Goal: Task Accomplishment & Management: Use online tool/utility

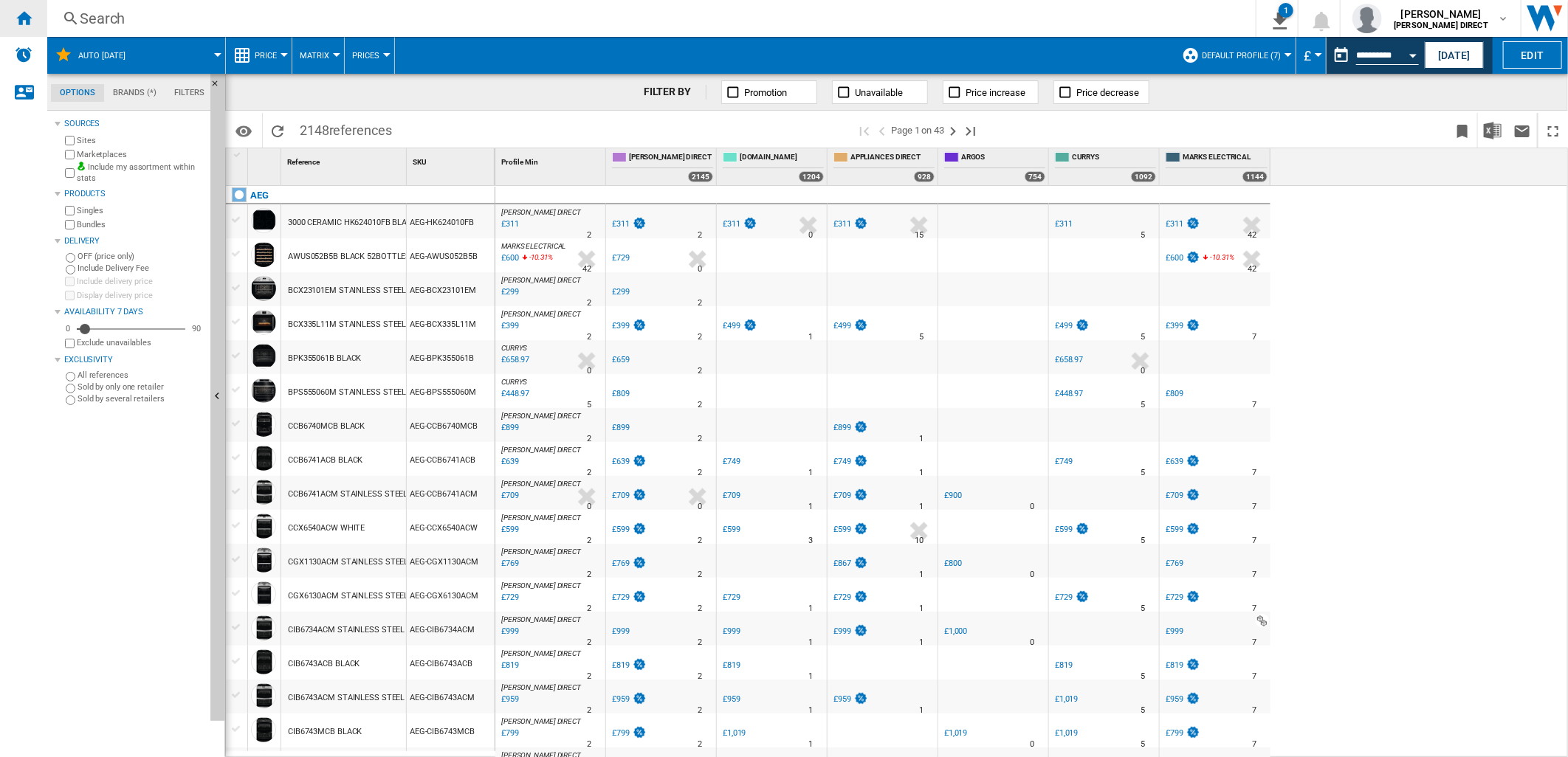
click at [29, 17] on ng-md-icon "Home" at bounding box center [23, 17] width 17 height 17
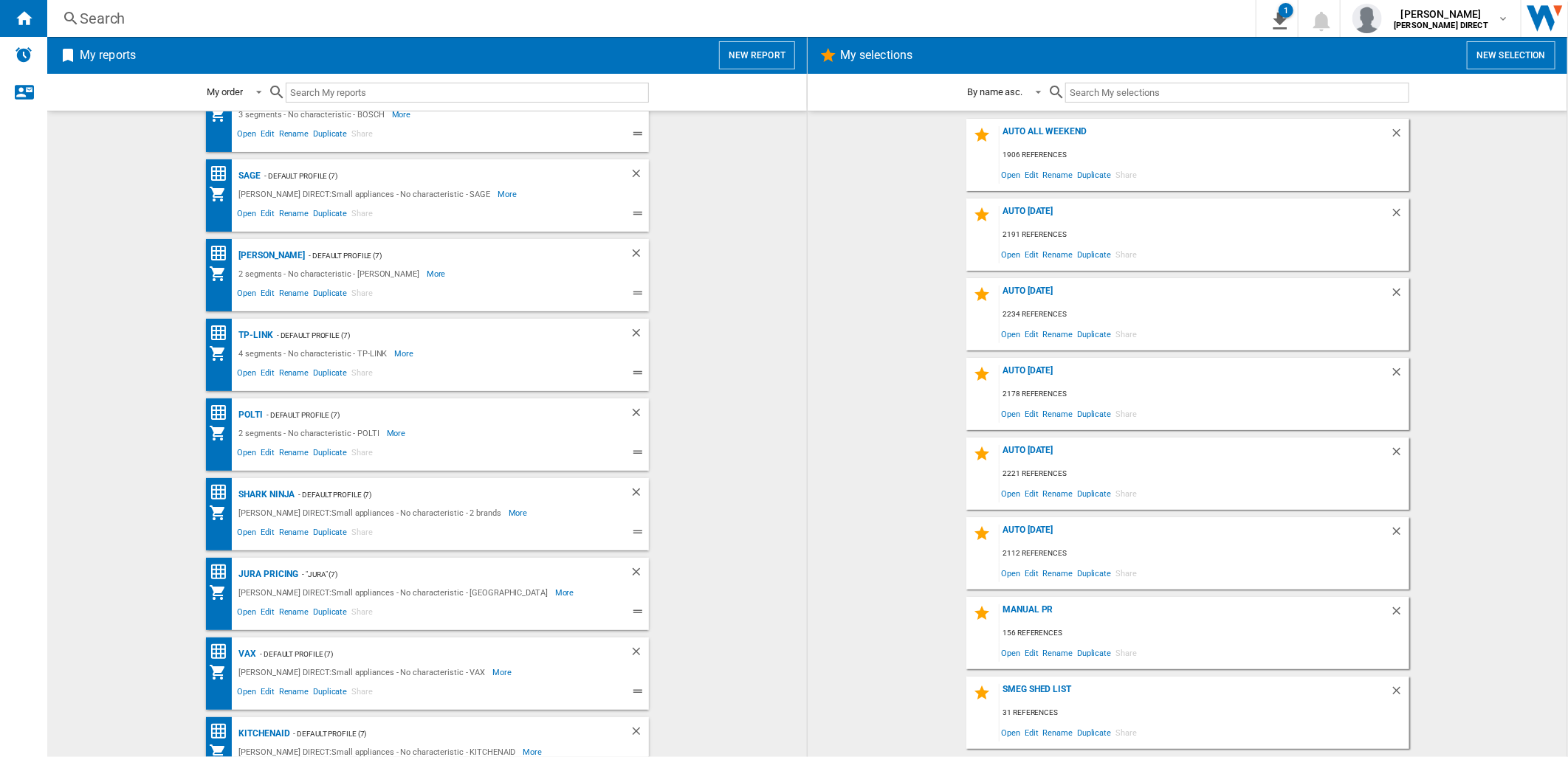
scroll to position [246, 0]
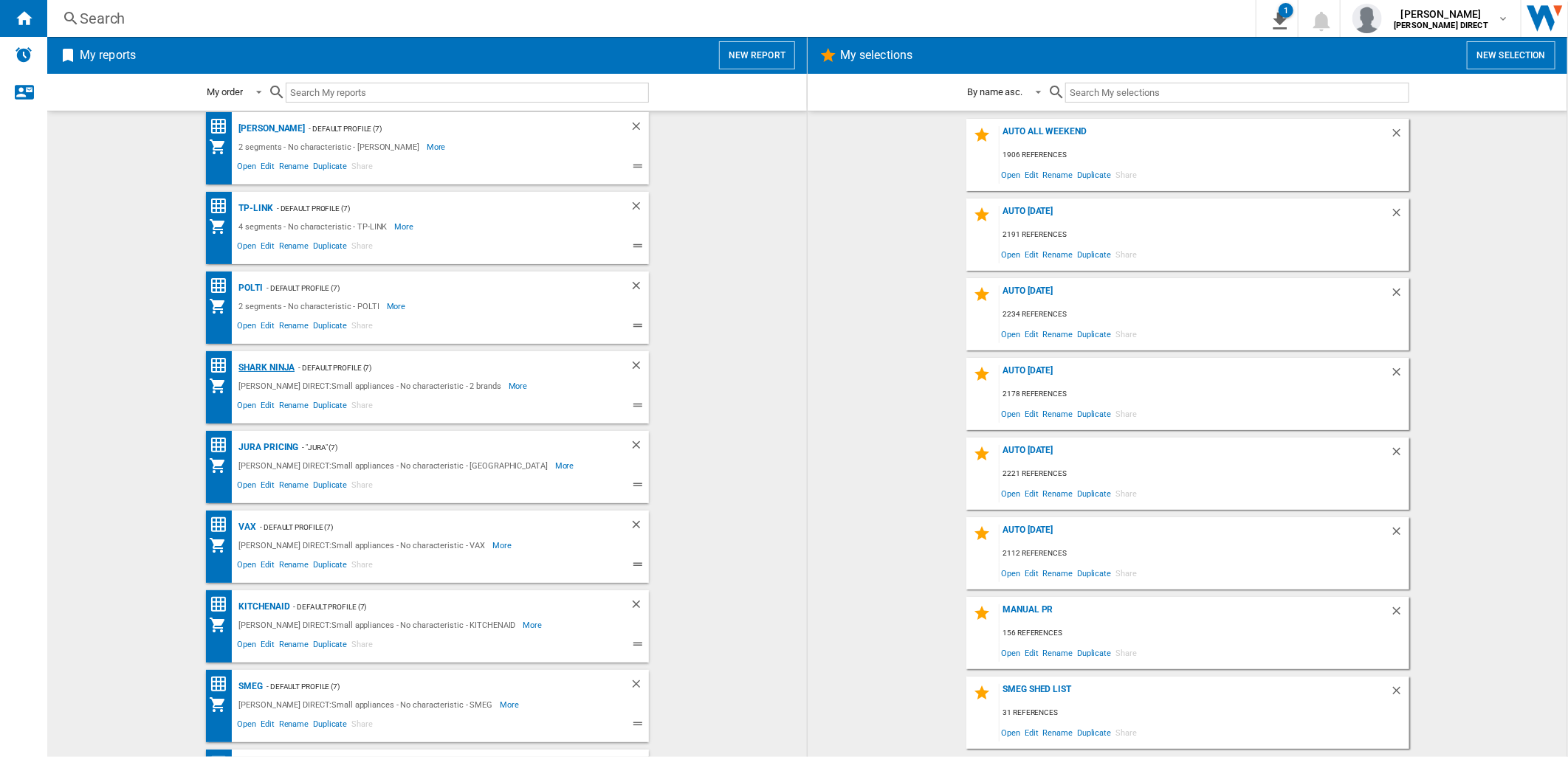
click at [267, 367] on div "Shark Ninja" at bounding box center [266, 368] width 60 height 18
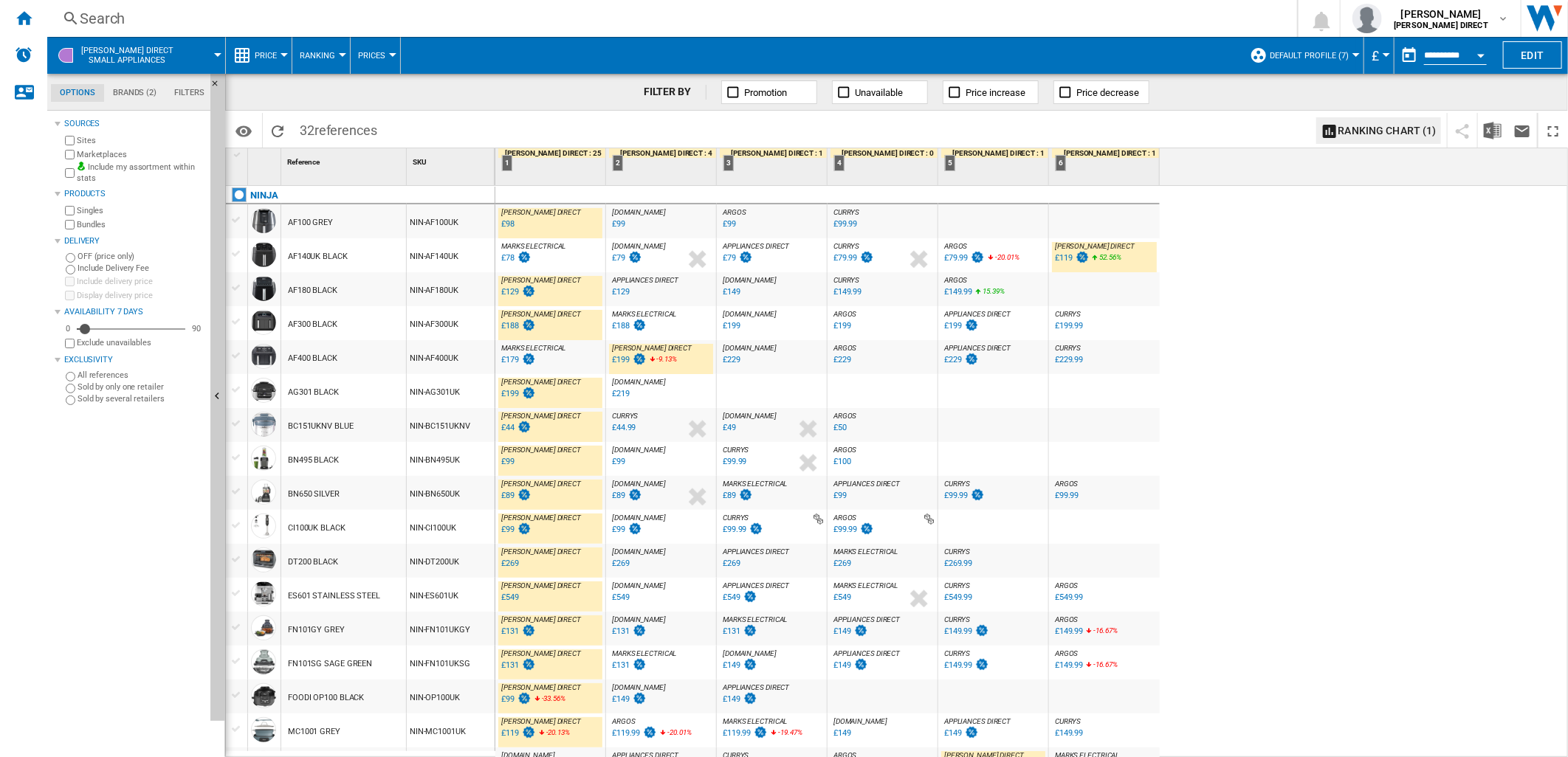
click at [620, 327] on div "£188" at bounding box center [620, 326] width 17 height 10
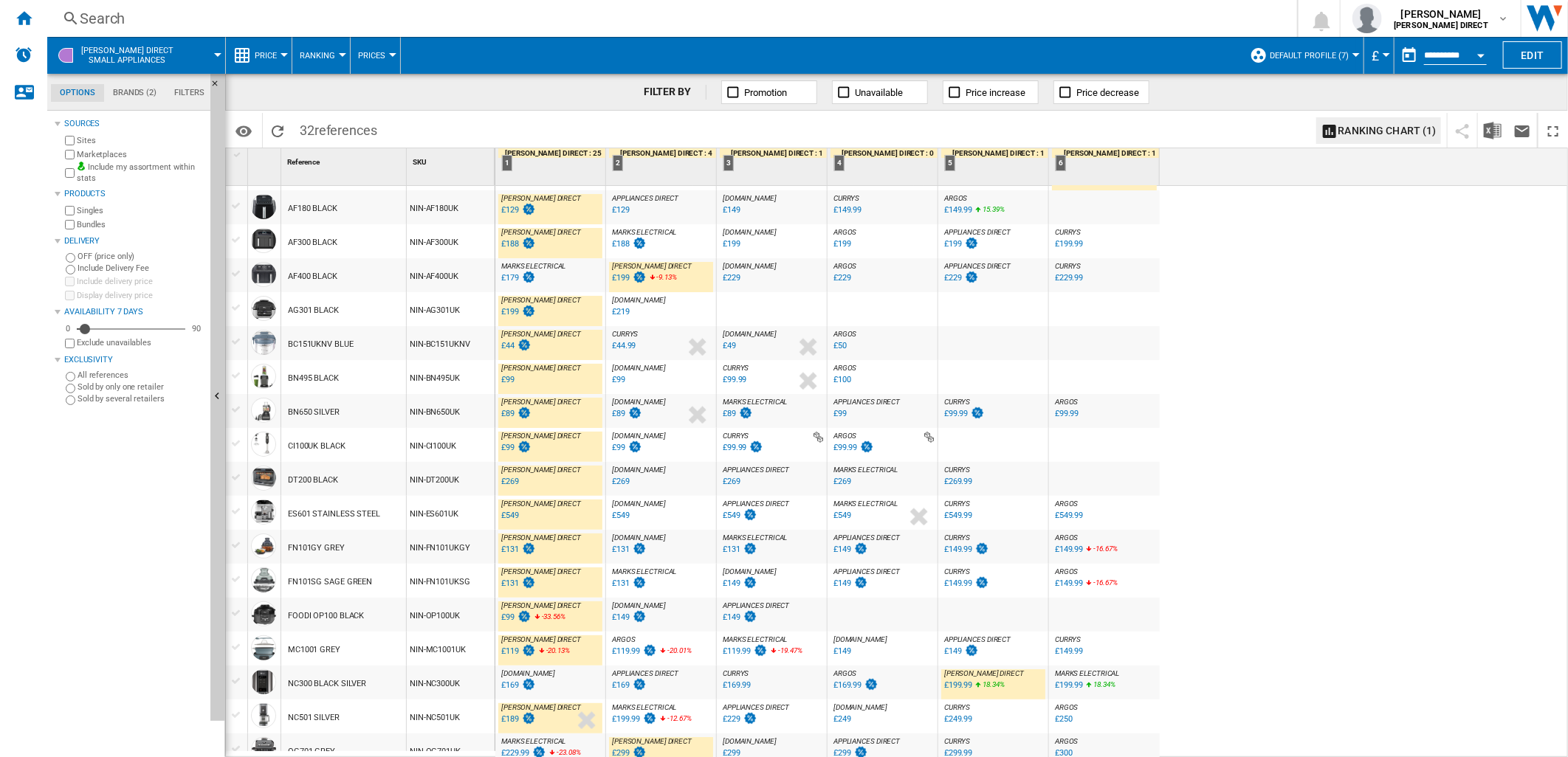
scroll to position [164, 0]
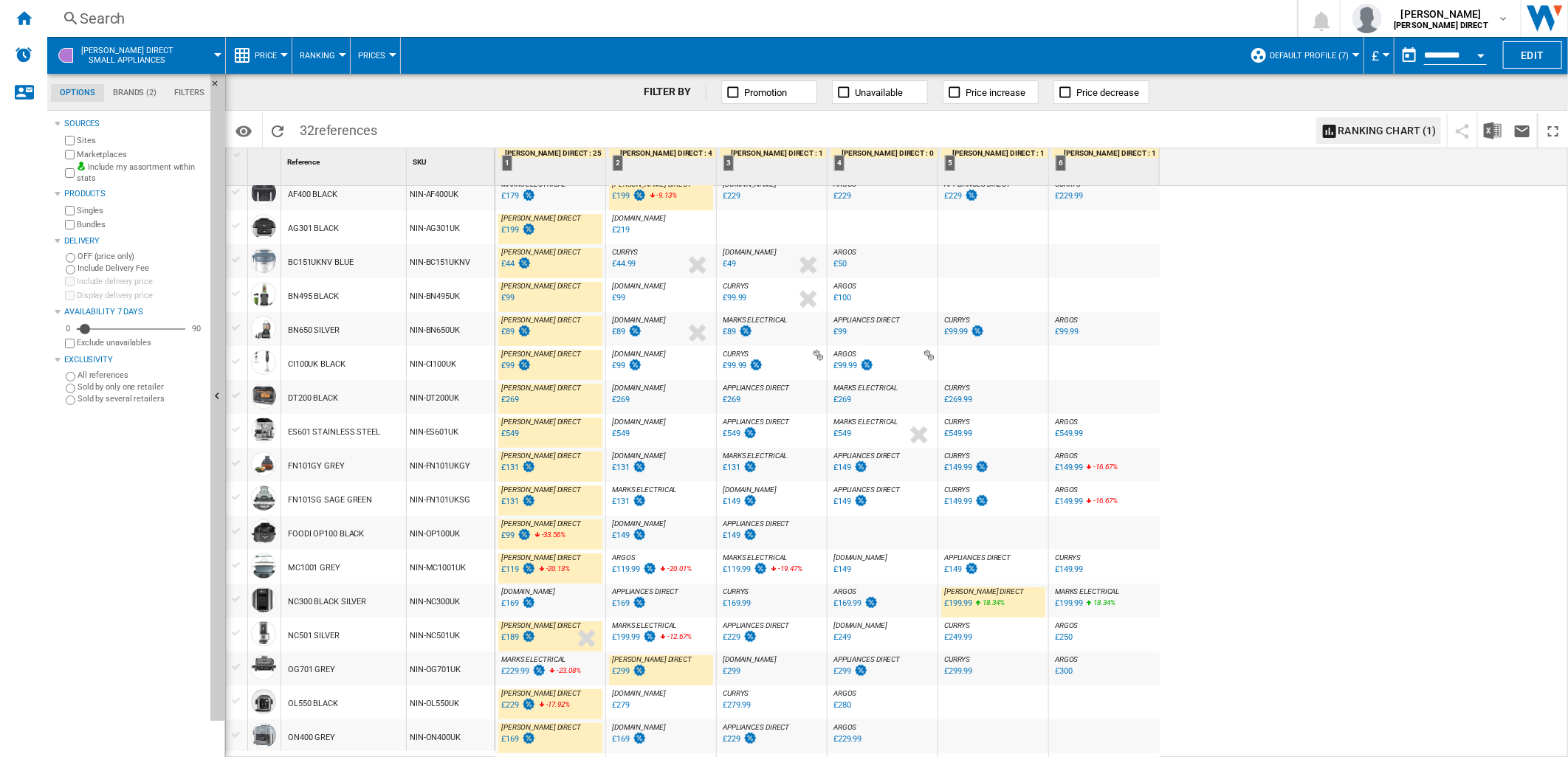
click at [615, 540] on div "£149" at bounding box center [620, 535] width 17 height 10
click at [510, 535] on div "£99" at bounding box center [508, 535] width 13 height 10
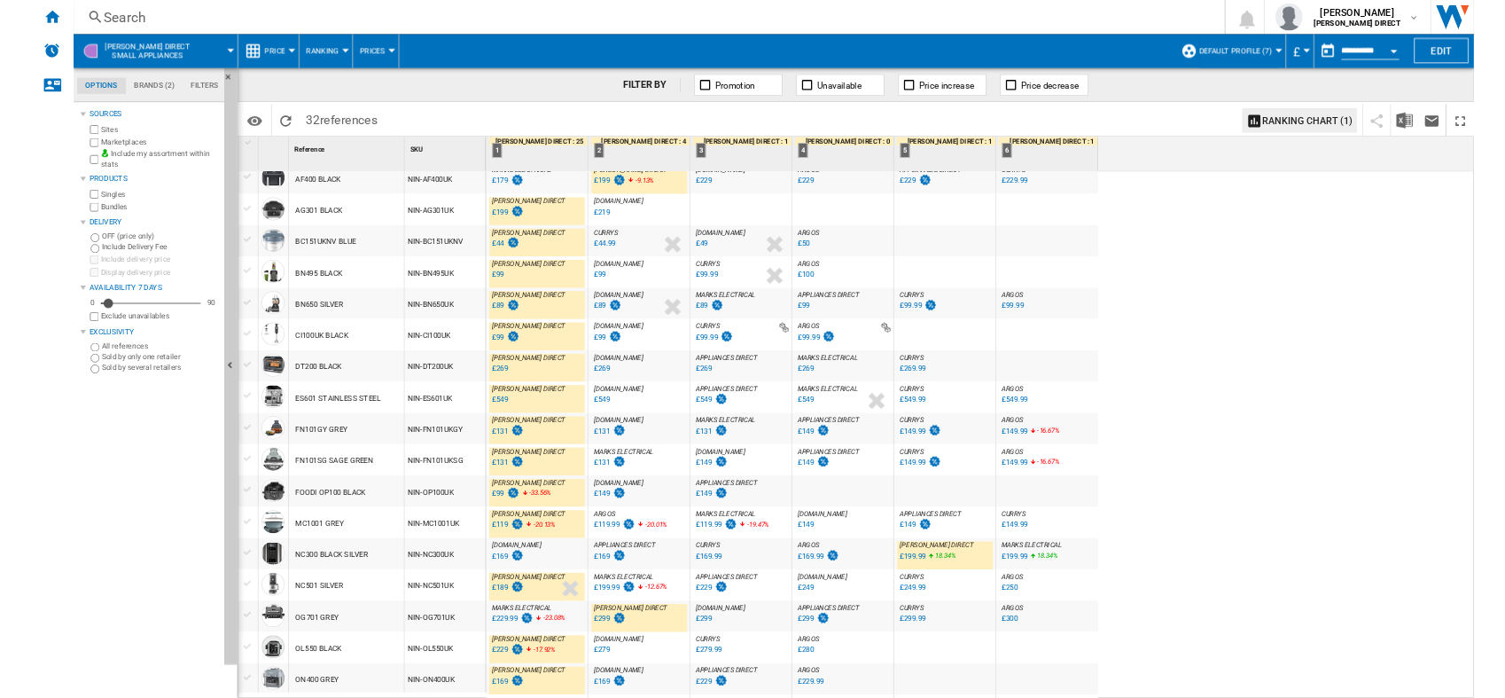
scroll to position [295, 0]
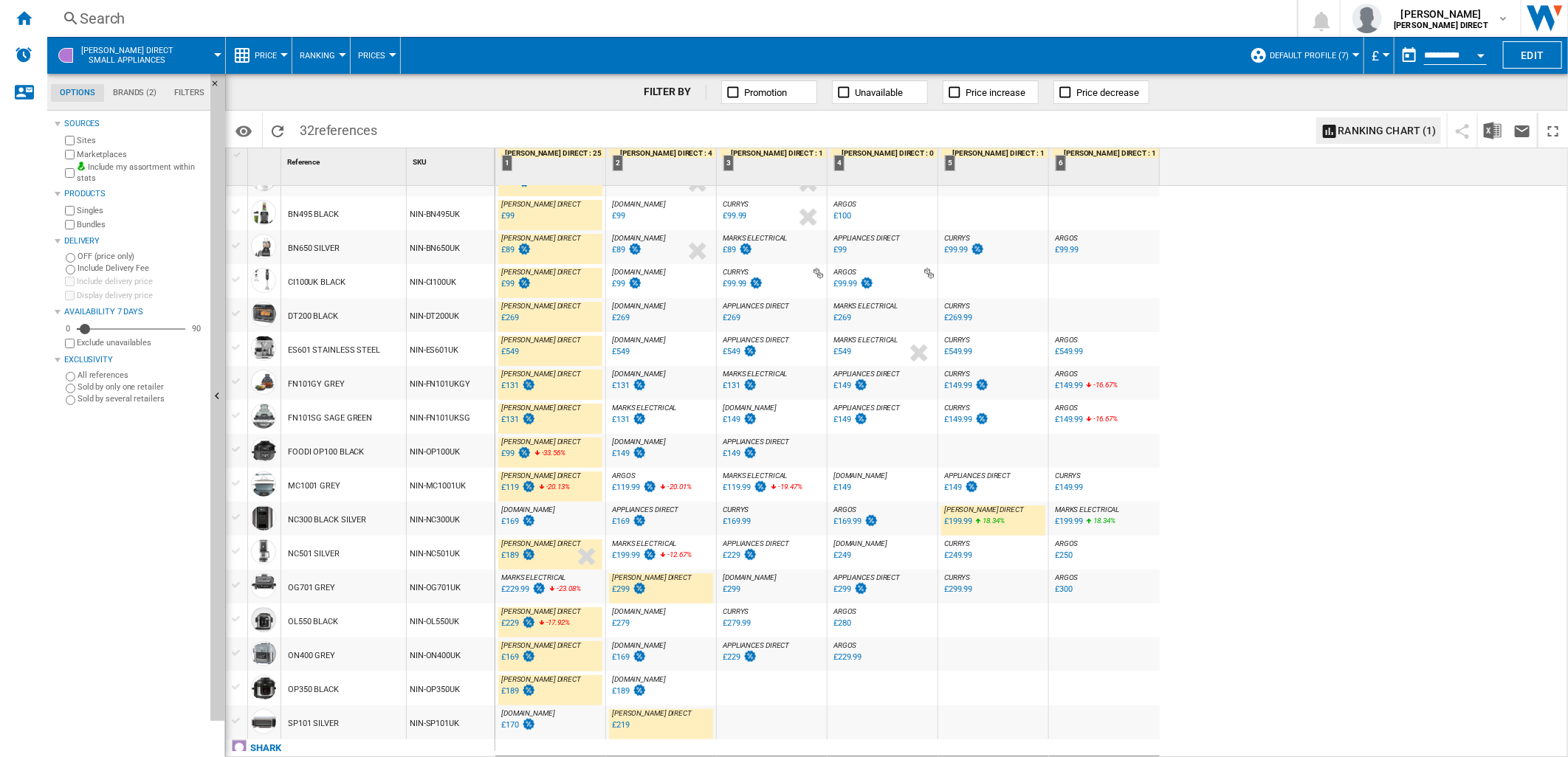
click at [510, 558] on div "£189" at bounding box center [510, 555] width 17 height 10
click at [625, 589] on div "£299" at bounding box center [620, 590] width 17 height 10
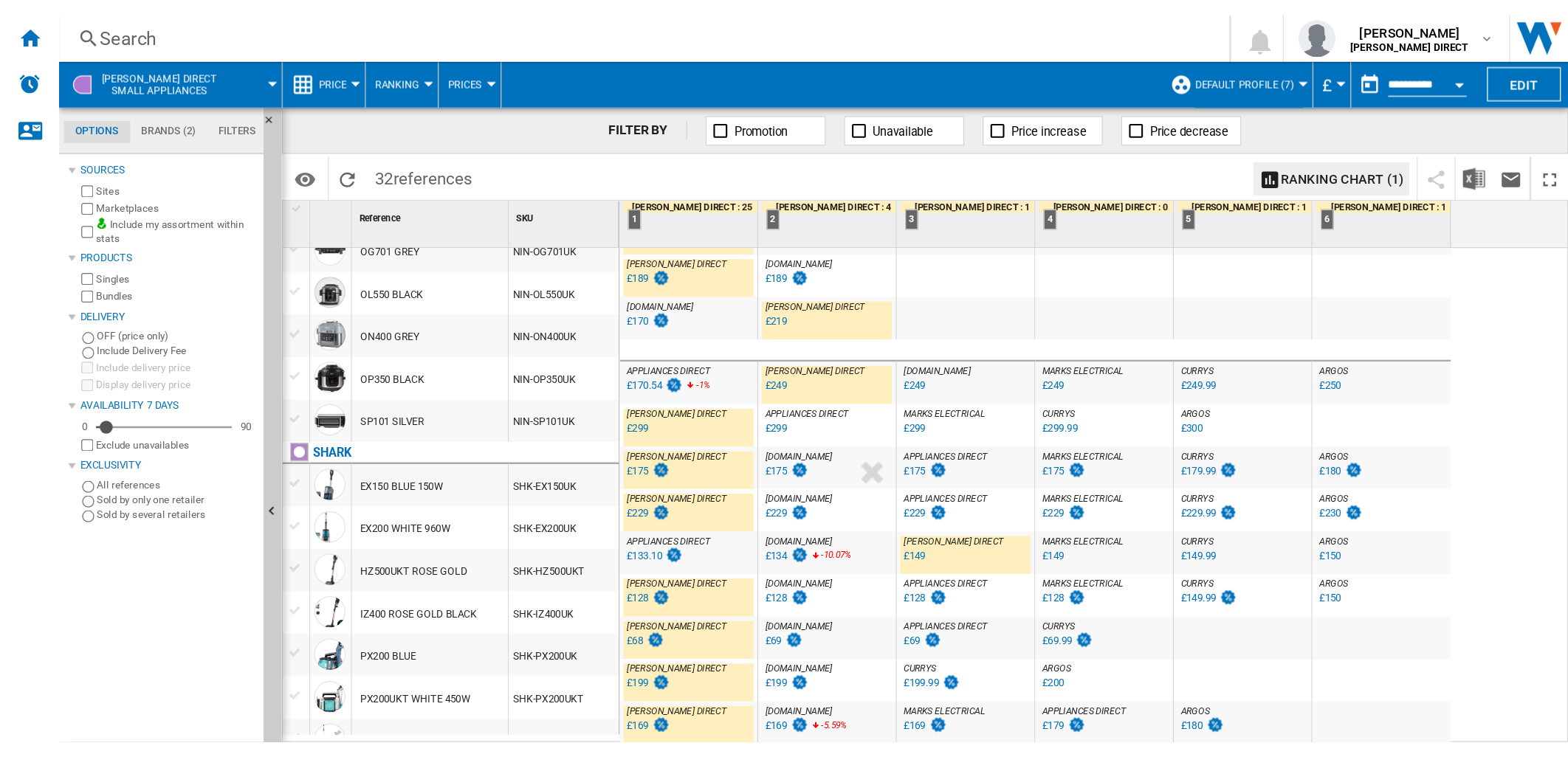
scroll to position [0, 0]
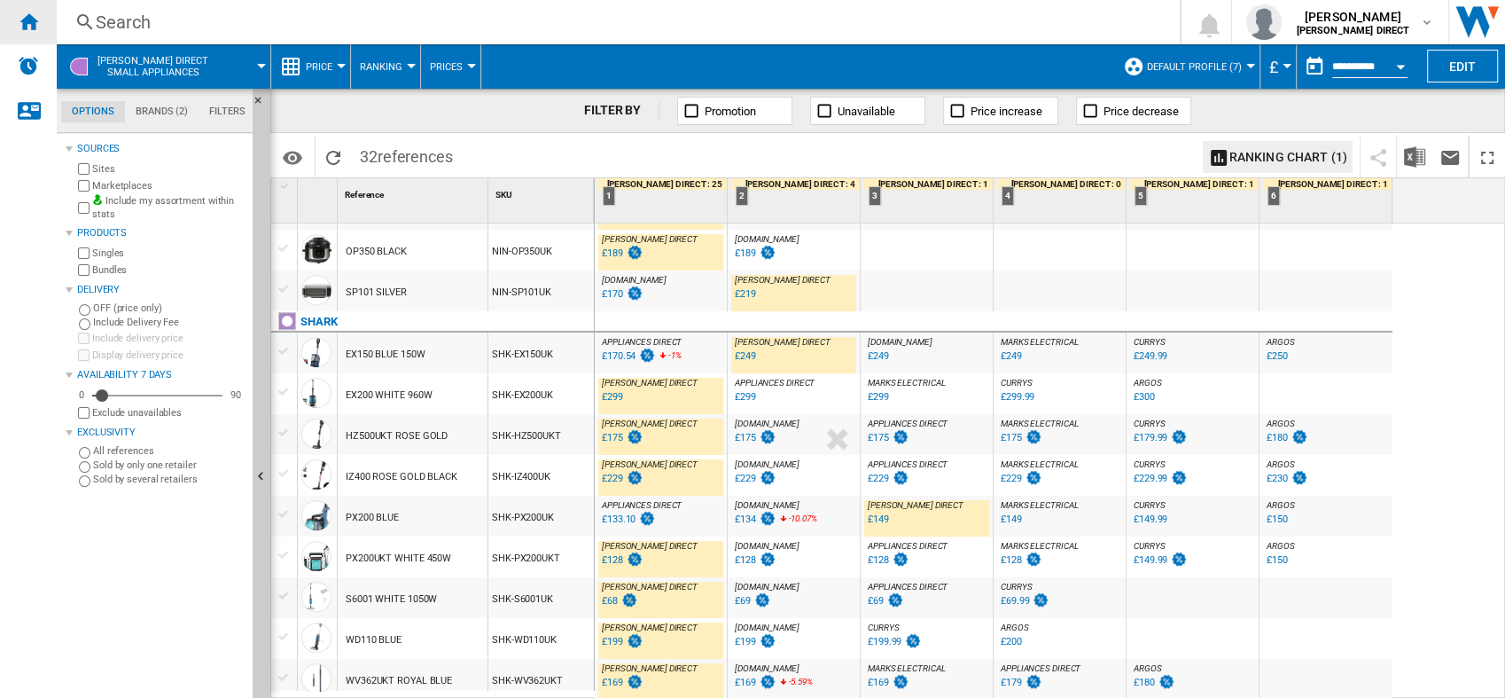
click at [29, 26] on ng-md-icon "Home" at bounding box center [28, 21] width 21 height 21
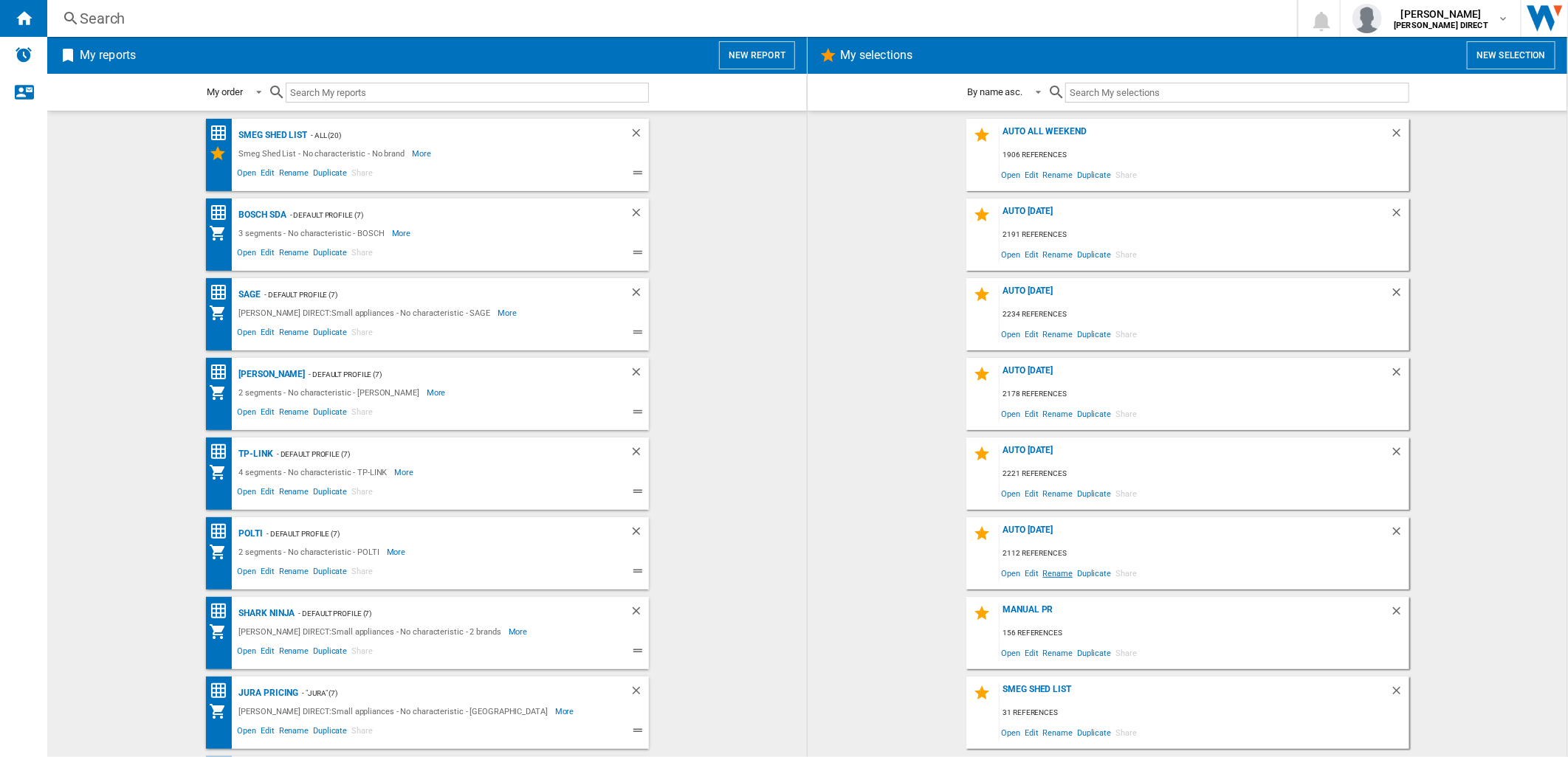
click at [1042, 563] on span "Rename" at bounding box center [1058, 573] width 34 height 20
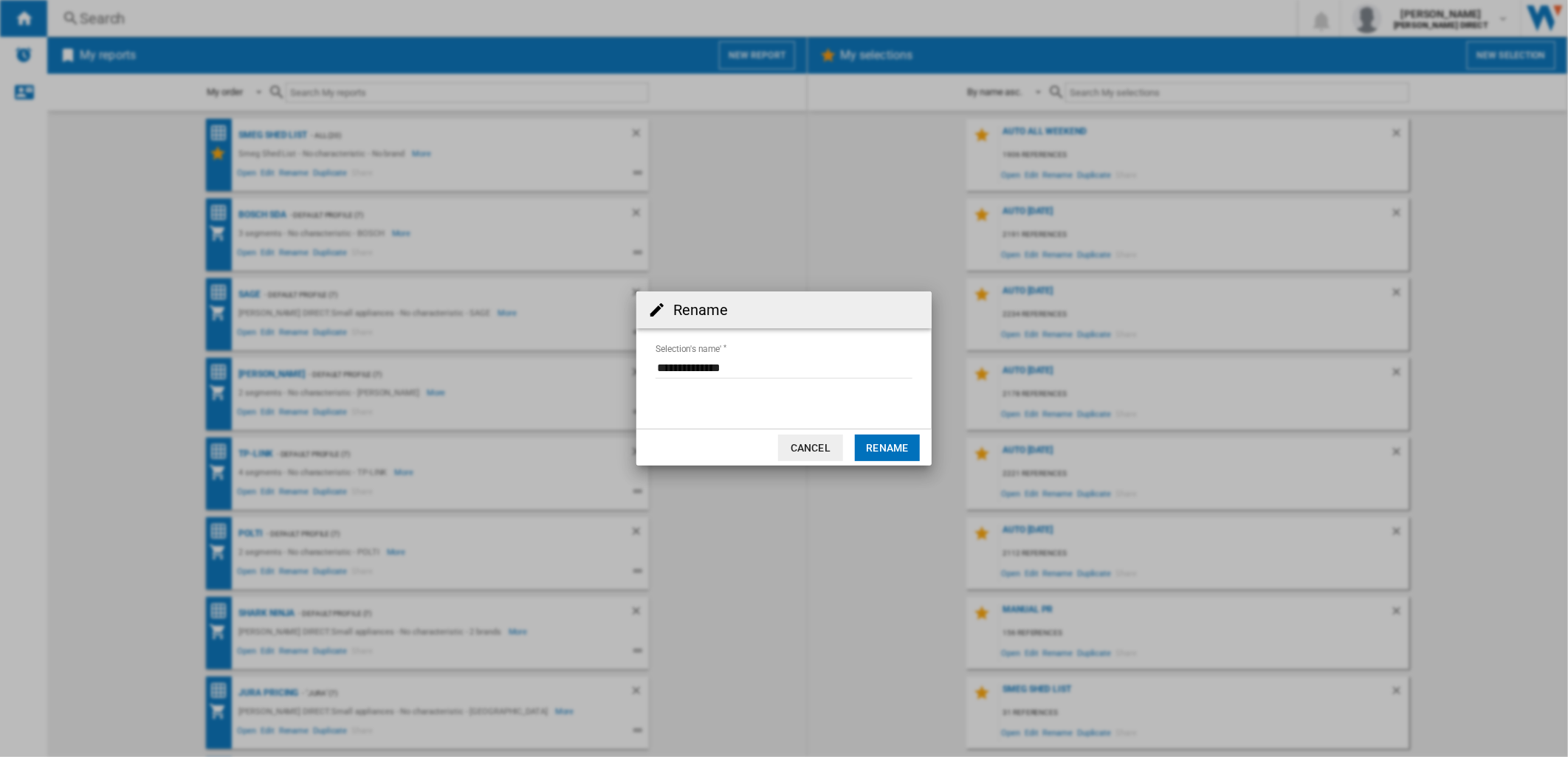
click at [808, 448] on button "Cancel" at bounding box center [810, 448] width 65 height 27
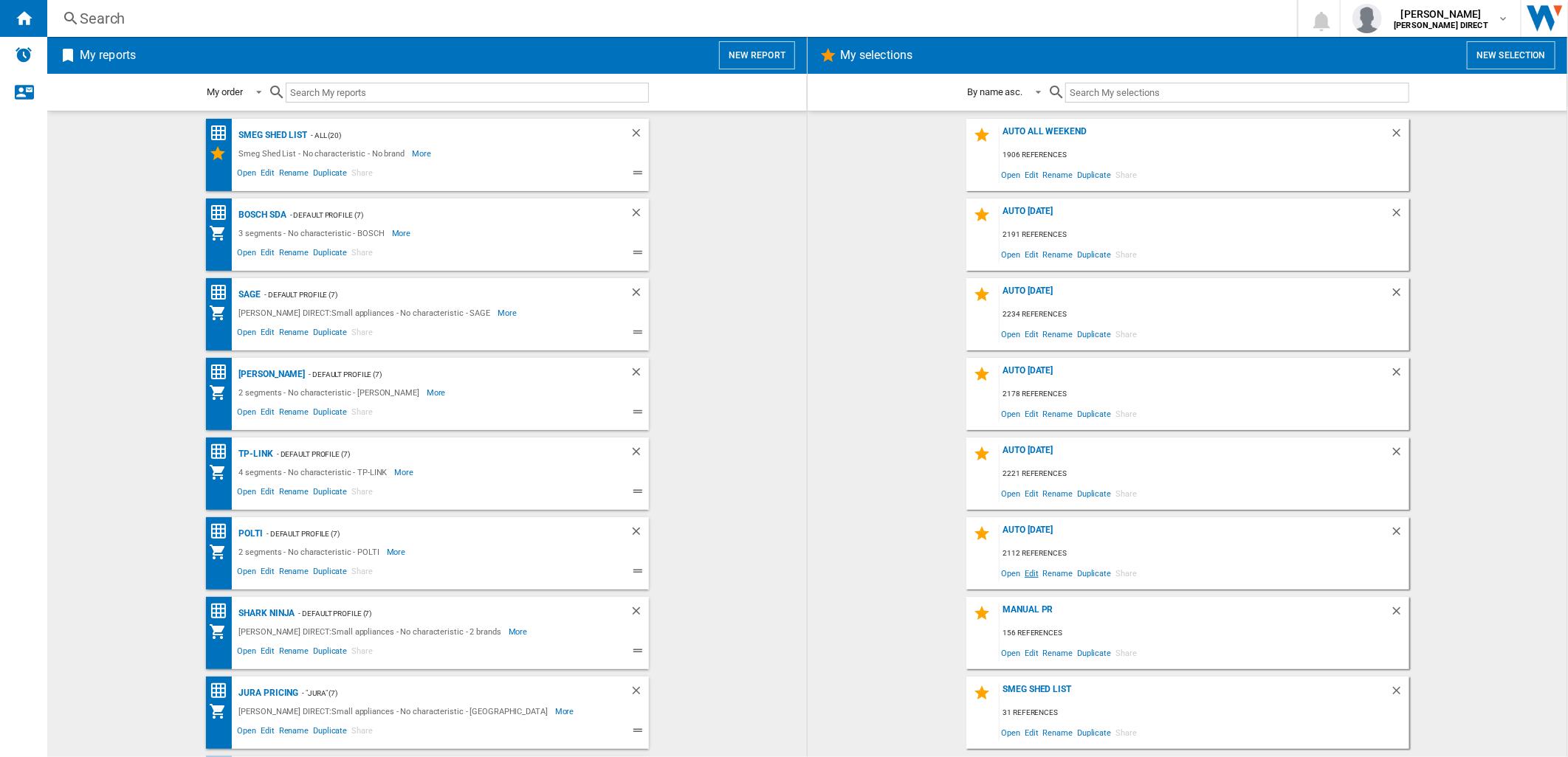
click at [1029, 578] on span "Edit" at bounding box center [1032, 573] width 18 height 20
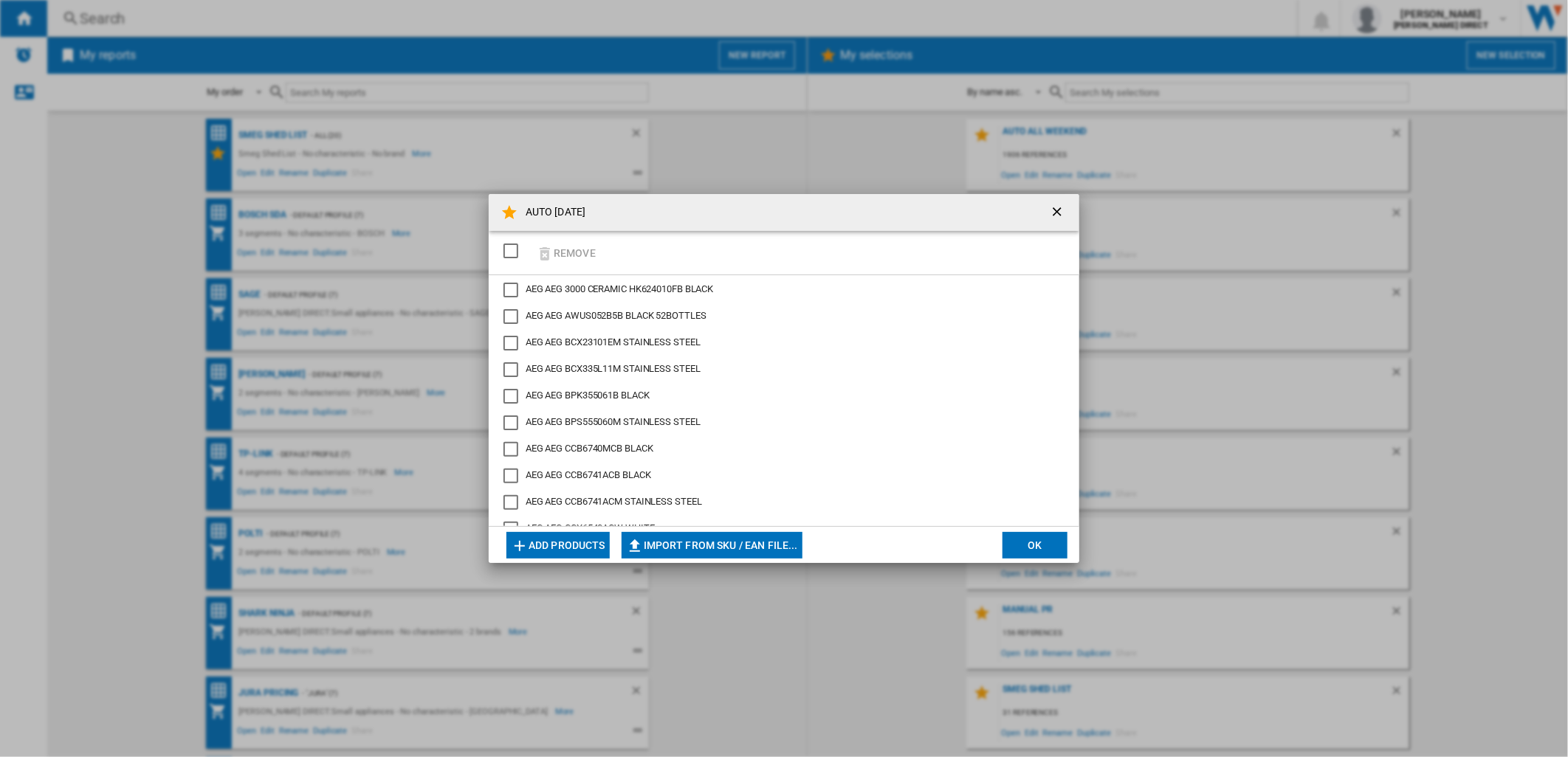
drag, startPoint x: 510, startPoint y: 252, endPoint x: 581, endPoint y: 249, distance: 71.1
click at [510, 252] on div "SELECTIONS.EDITION_POPUP.SELECT_DESELECT" at bounding box center [511, 252] width 15 height 15
click at [581, 249] on button "Remove" at bounding box center [565, 253] width 68 height 35
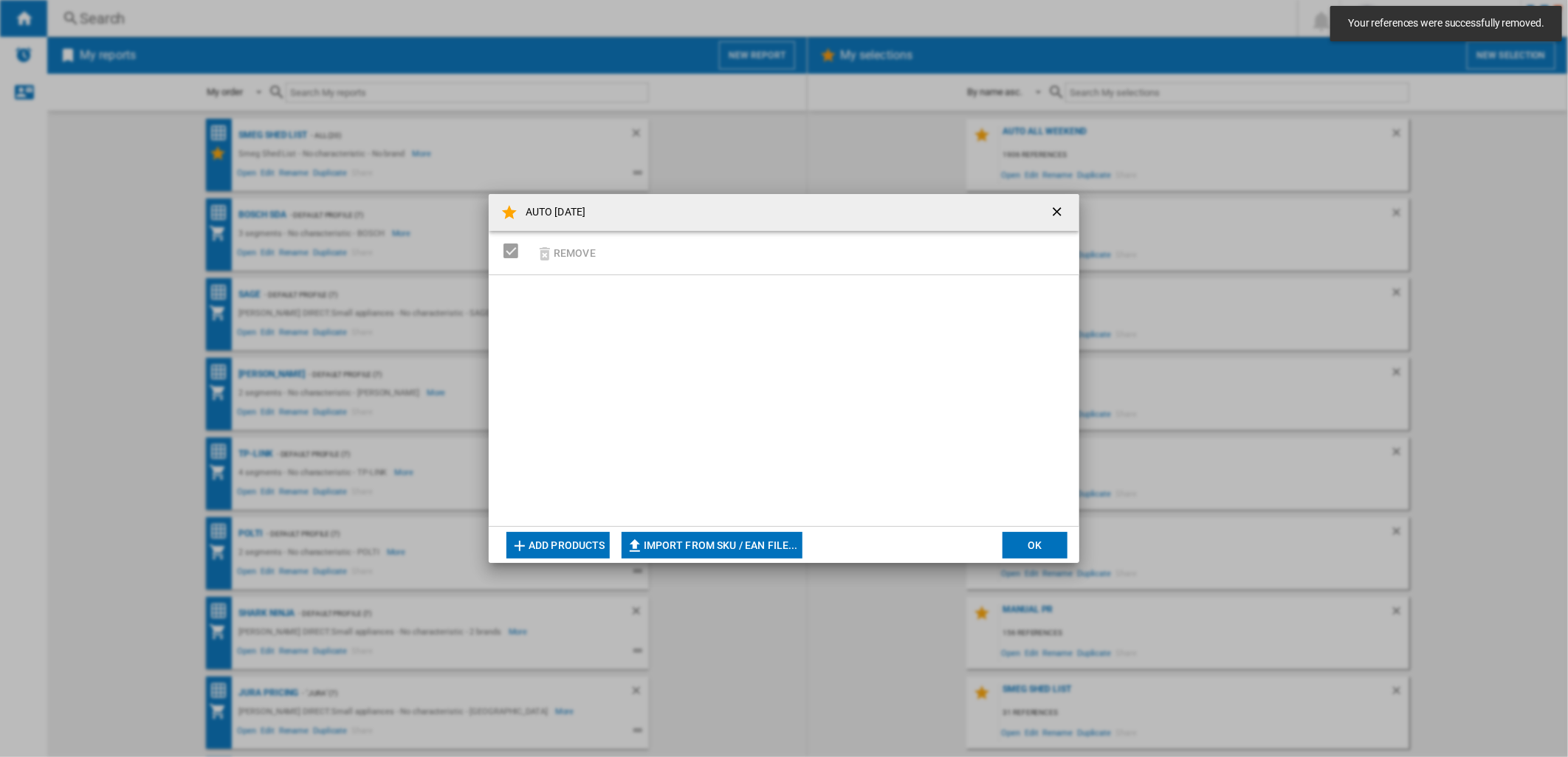
click at [775, 540] on button "Import from SKU / EAN file..." at bounding box center [711, 545] width 181 height 27
type input "**********"
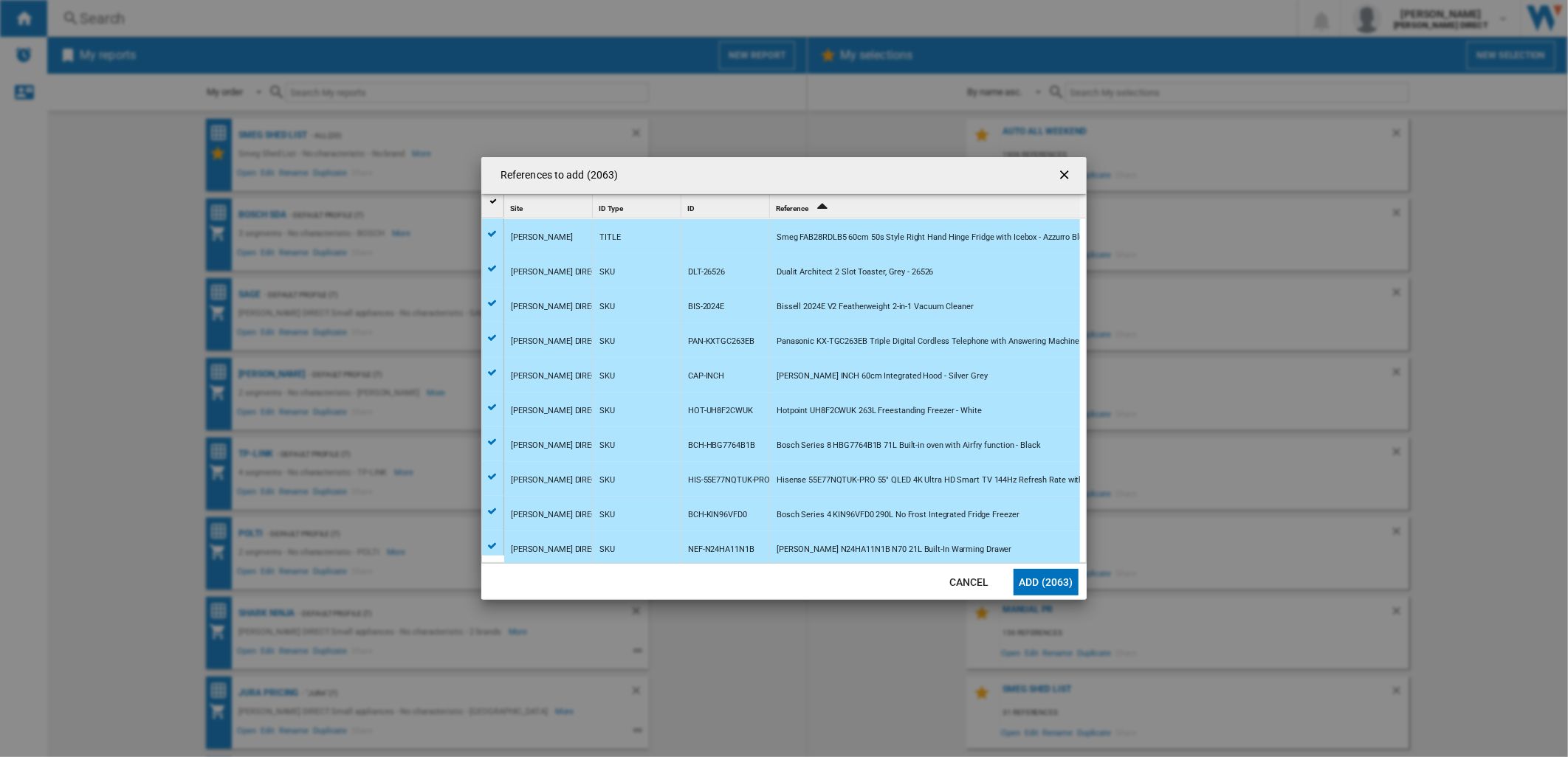
click at [1048, 585] on button "Add (2063)" at bounding box center [1046, 582] width 65 height 27
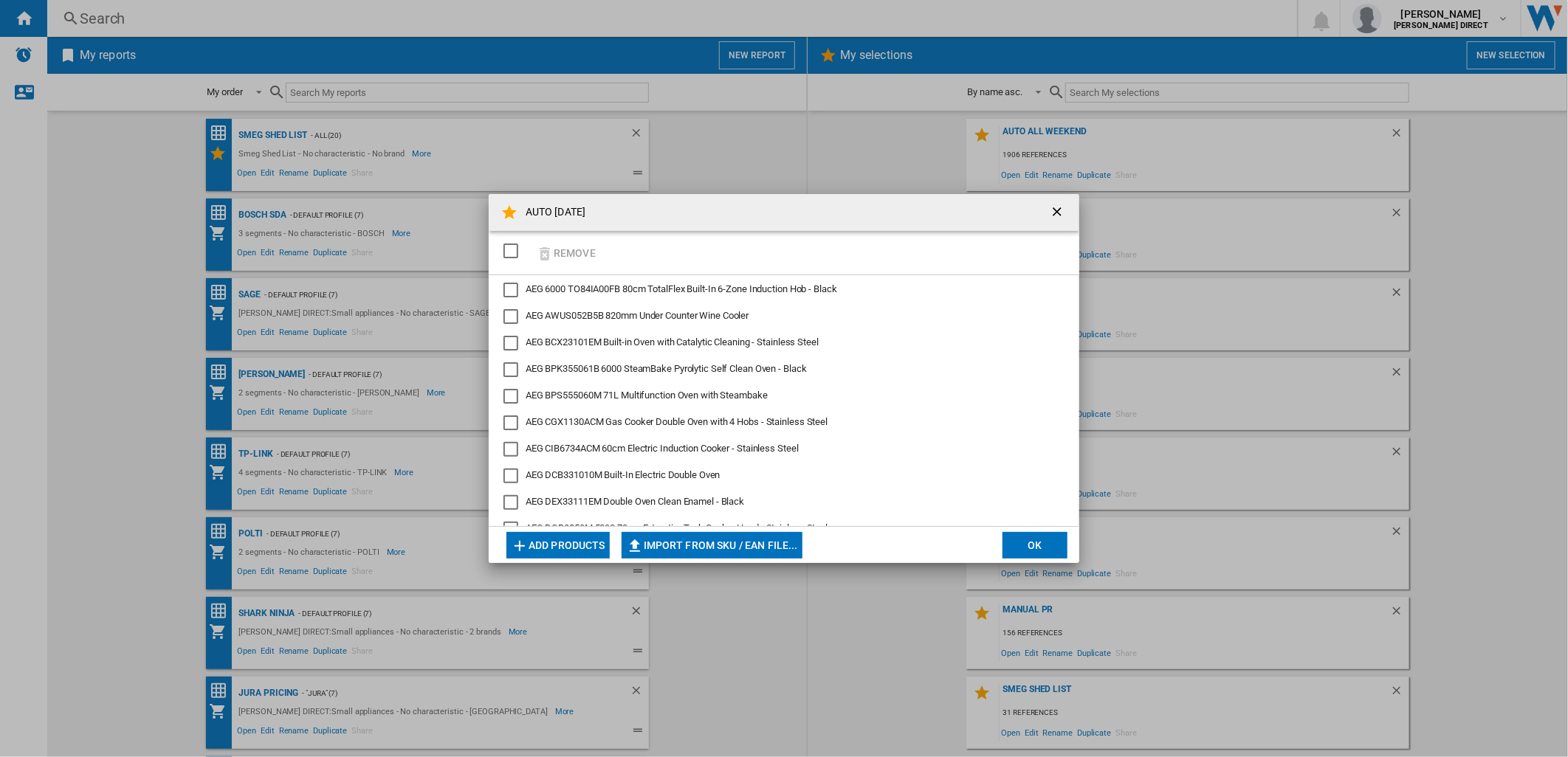
click at [1016, 543] on button "OK" at bounding box center [1035, 545] width 65 height 27
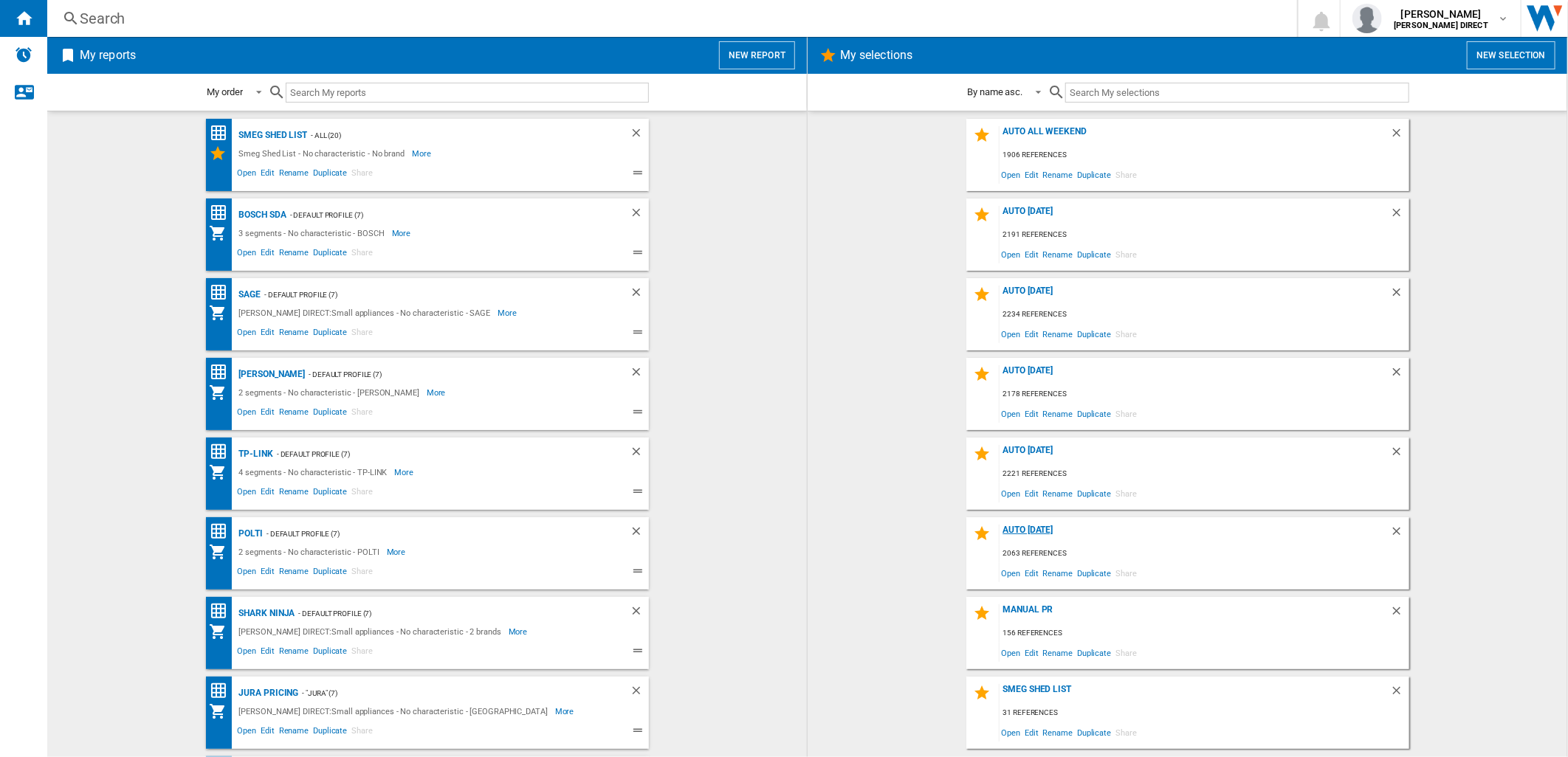
click at [1051, 532] on div "AUTO [DATE]" at bounding box center [1194, 535] width 391 height 20
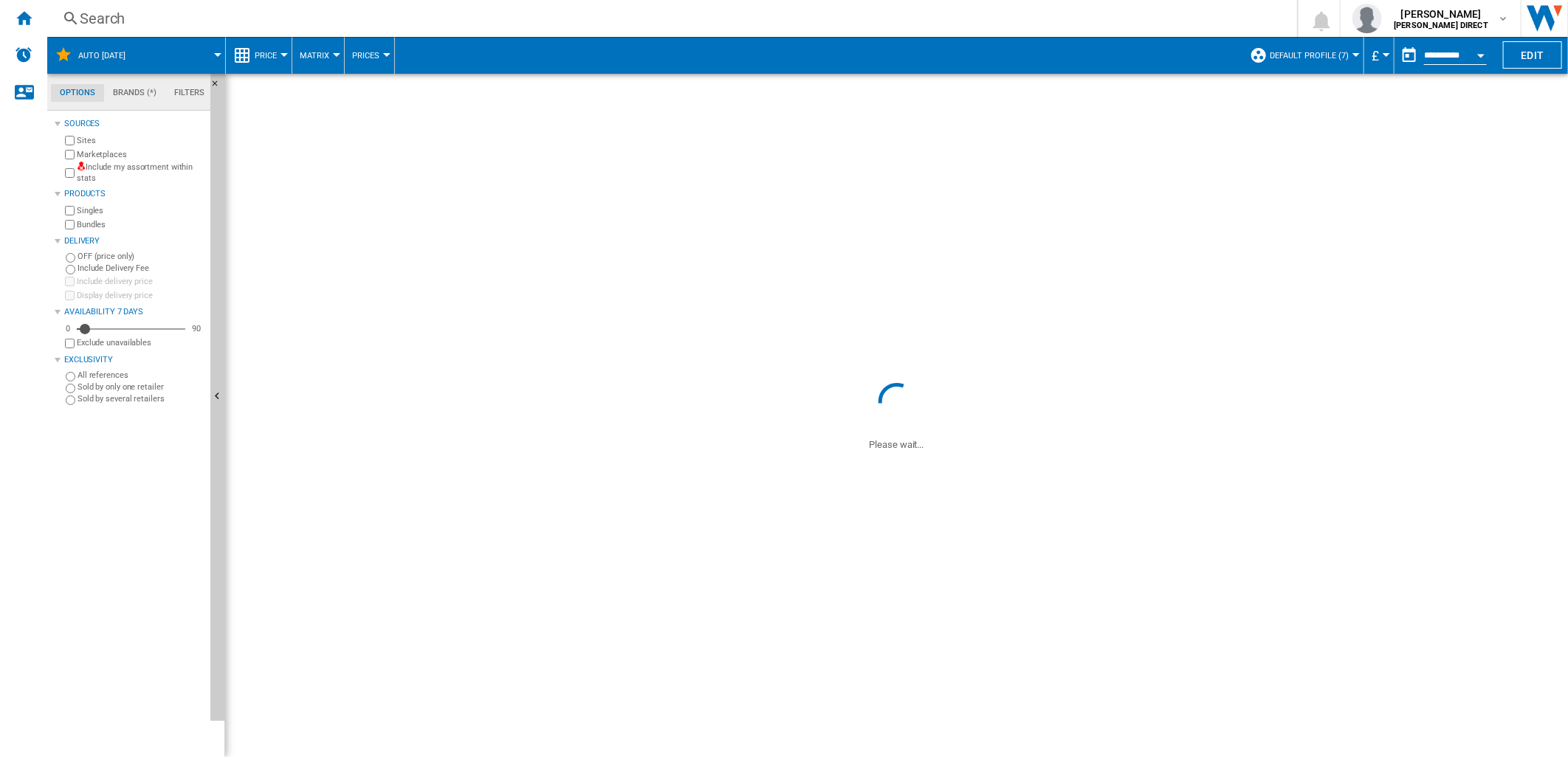
click at [107, 168] on label "Include my assortment within stats" at bounding box center [140, 172] width 127 height 22
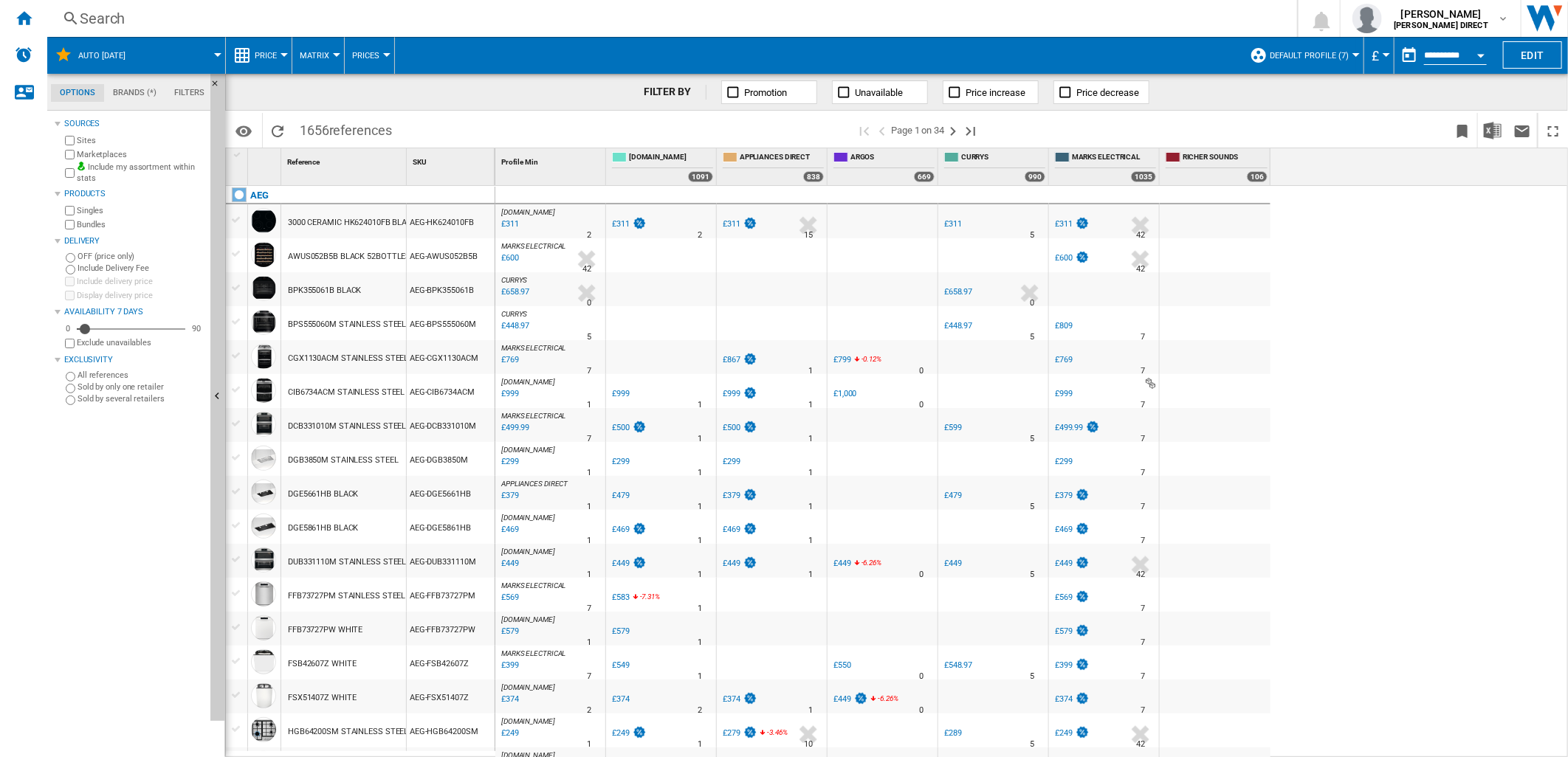
click at [92, 156] on label "Marketplaces" at bounding box center [140, 154] width 127 height 11
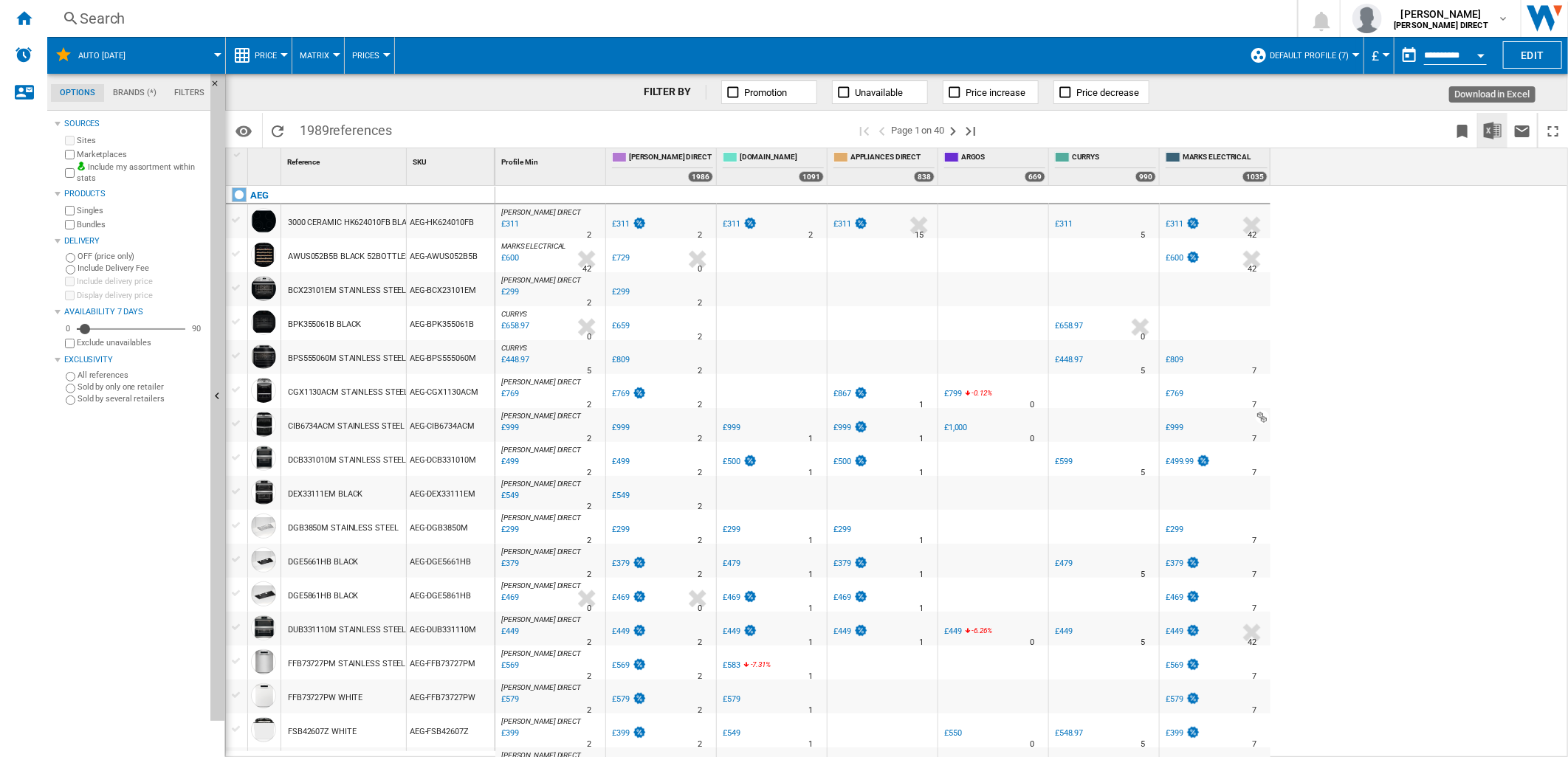
click at [1495, 130] on img "Download in Excel" at bounding box center [1492, 130] width 17 height 17
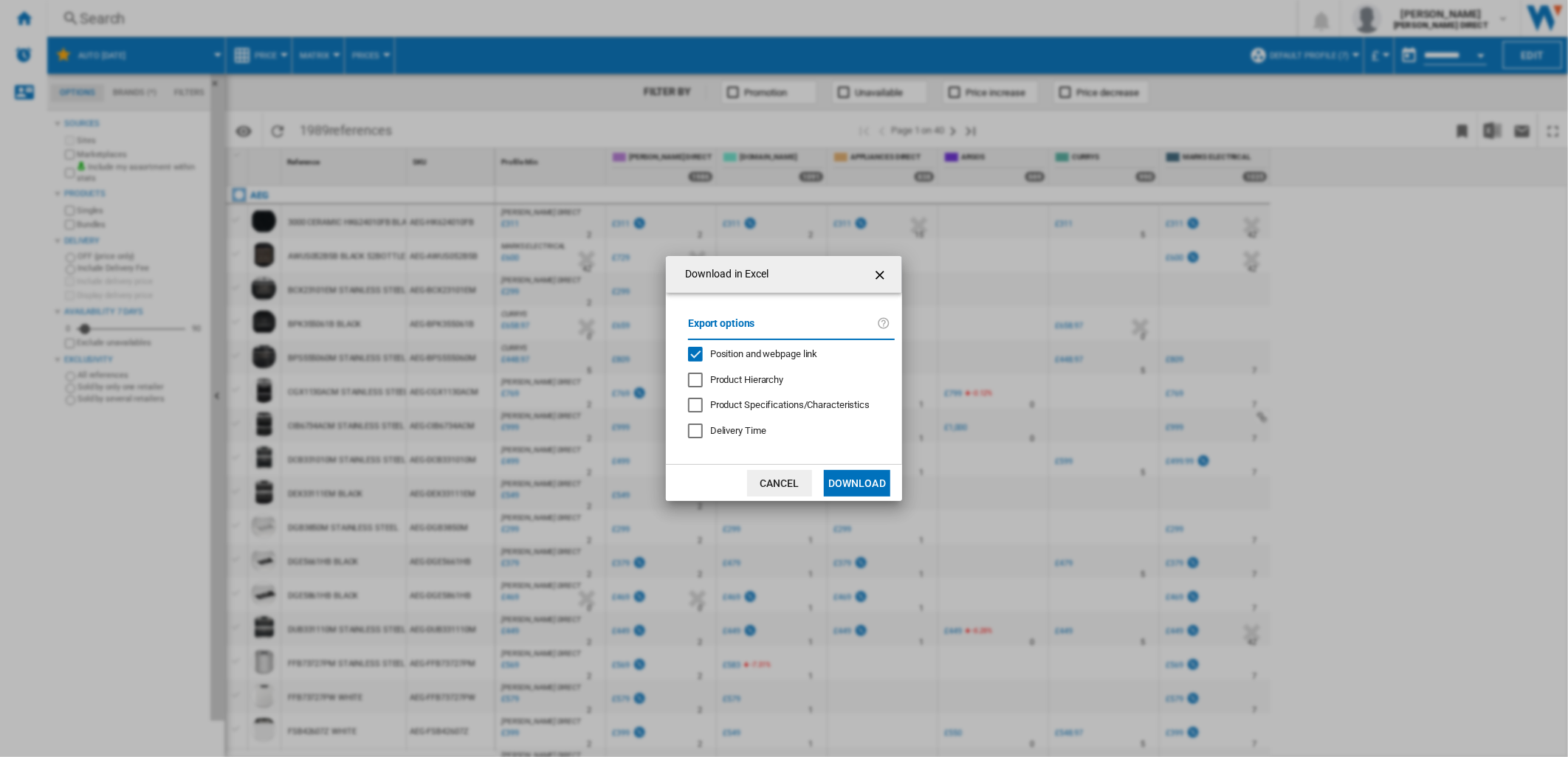
click at [703, 354] on div "Position and webpage link" at bounding box center [695, 355] width 15 height 15
click at [864, 474] on button "Download" at bounding box center [857, 484] width 67 height 27
